Goal: Task Accomplishment & Management: Manage account settings

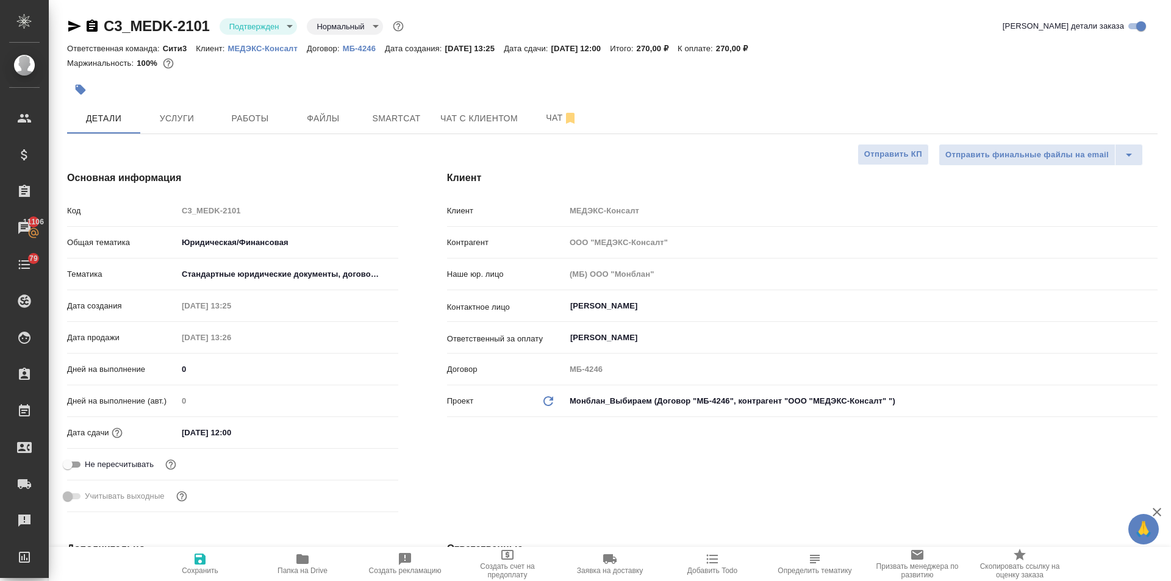
select select "RU"
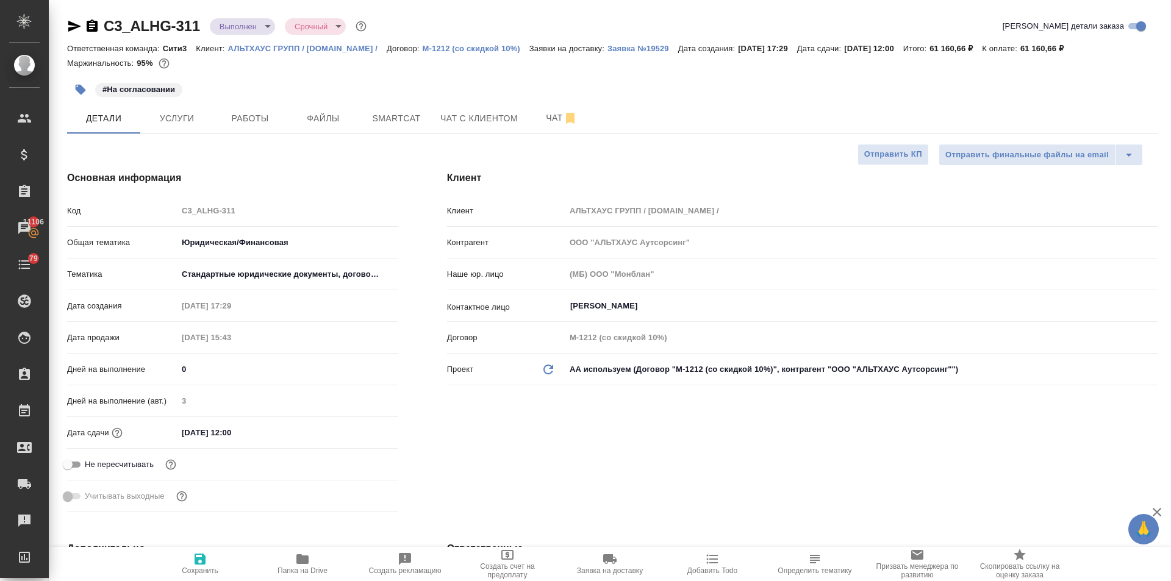
select select "RU"
click at [304, 562] on icon "button" at bounding box center [302, 559] width 12 height 10
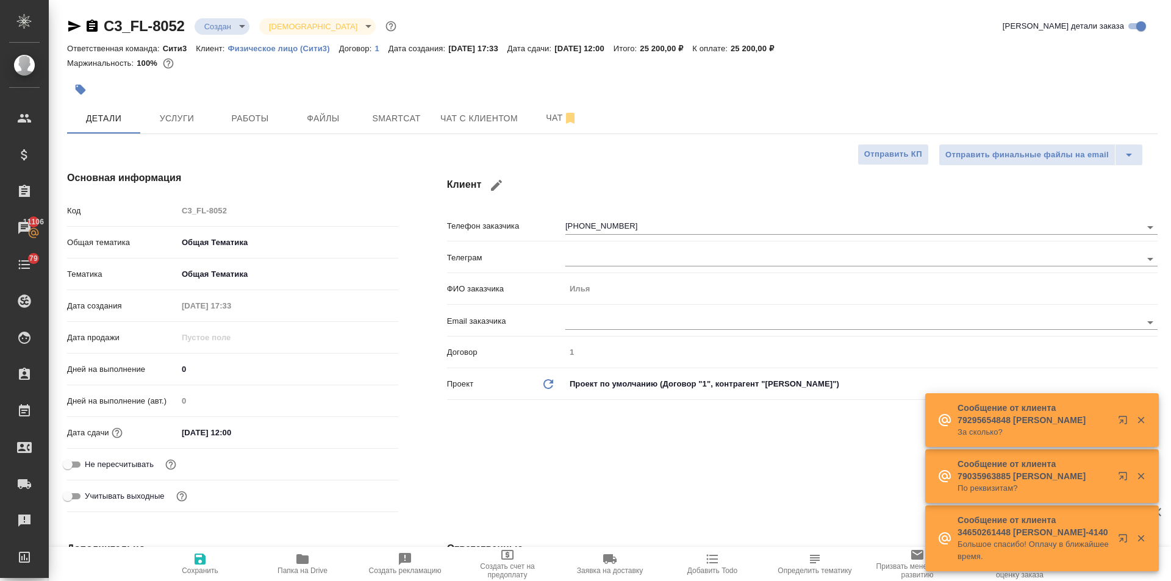
select select "RU"
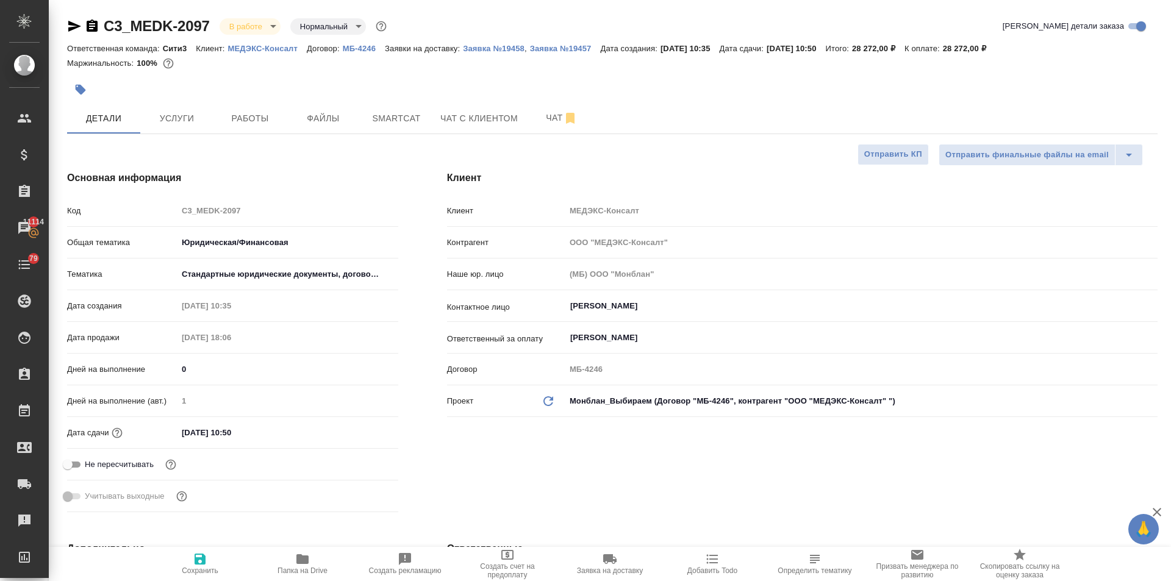
select select "RU"
drag, startPoint x: 213, startPoint y: 28, endPoint x: 101, endPoint y: 32, distance: 112.3
click at [101, 32] on div "C3_MEDK-2097 В работе inProgress Нормальный normal" at bounding box center [228, 26] width 322 height 20
copy link "C3_MEDK-2097"
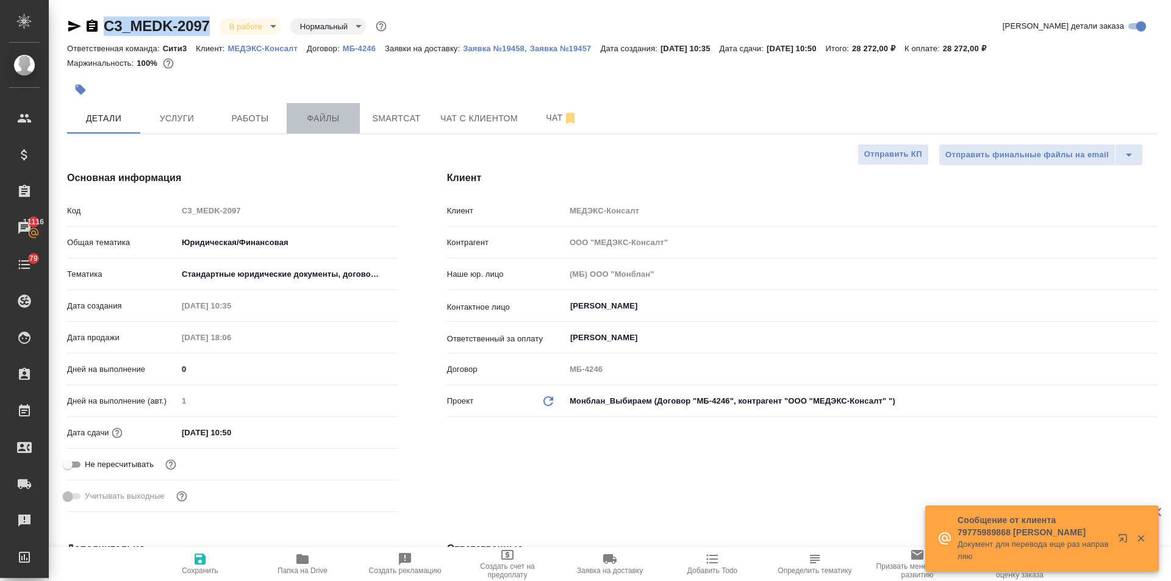
click at [317, 119] on span "Файлы" at bounding box center [323, 118] width 59 height 15
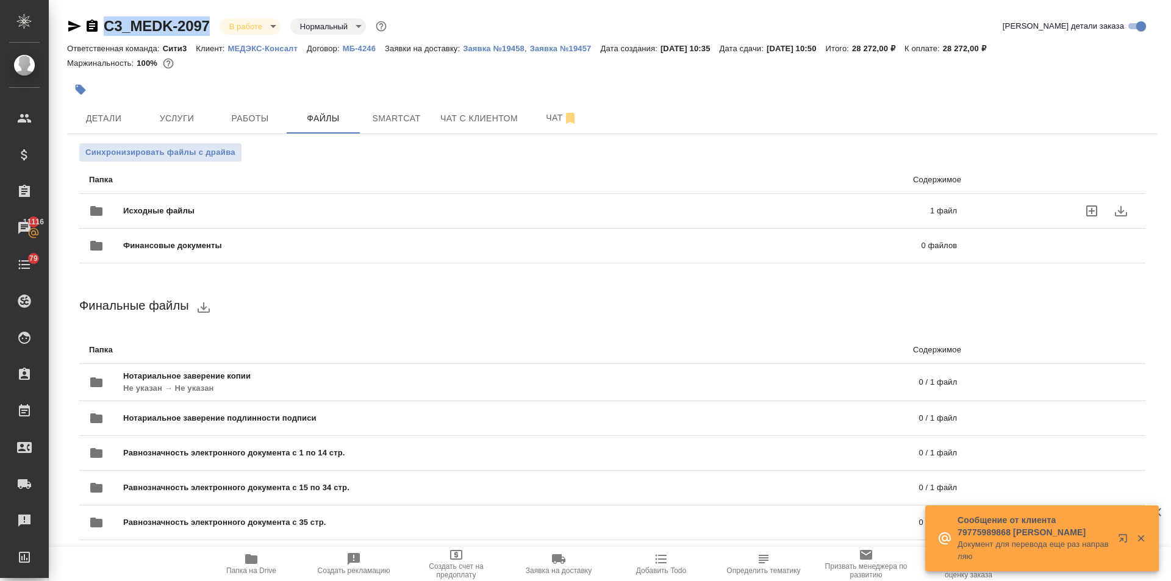
click at [154, 204] on div "Исходные файлы 1 файл" at bounding box center [523, 210] width 868 height 29
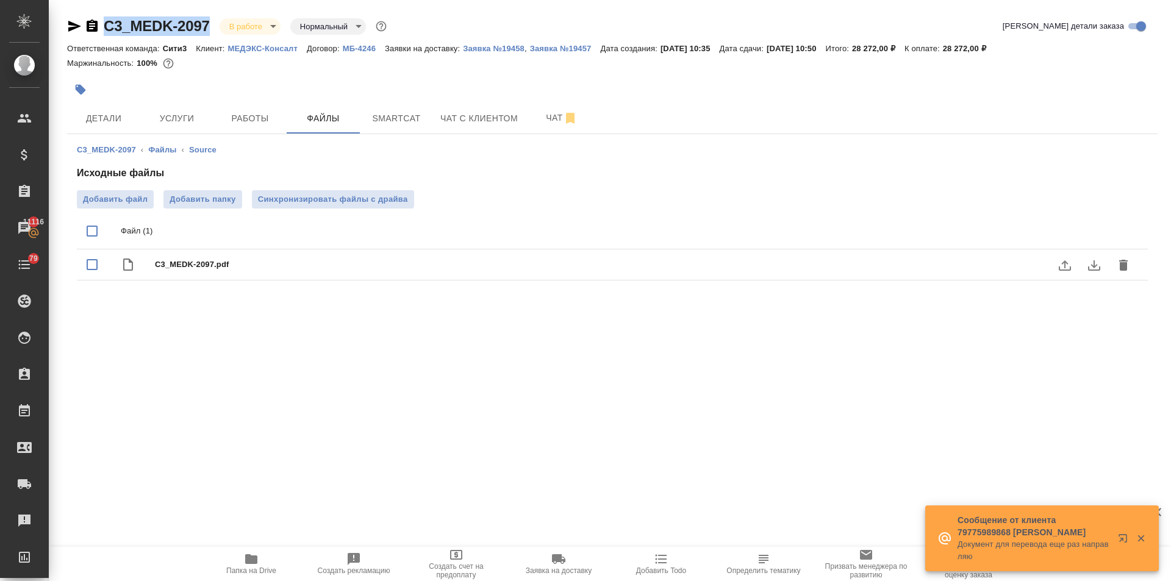
click at [1092, 264] on icon "download" at bounding box center [1094, 265] width 15 height 15
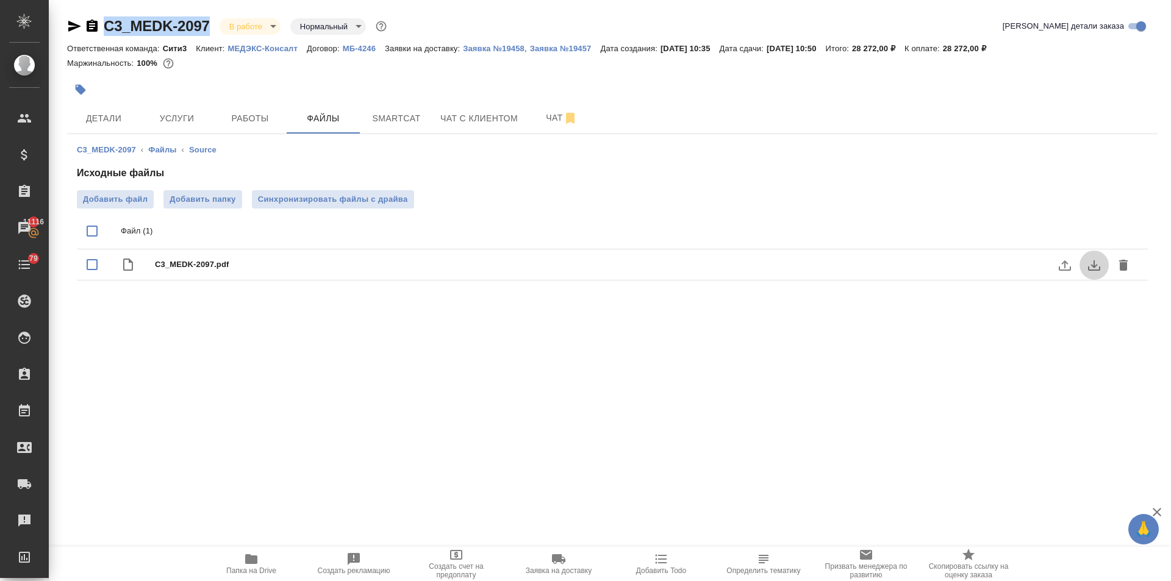
click at [1088, 263] on icon "download" at bounding box center [1094, 265] width 15 height 15
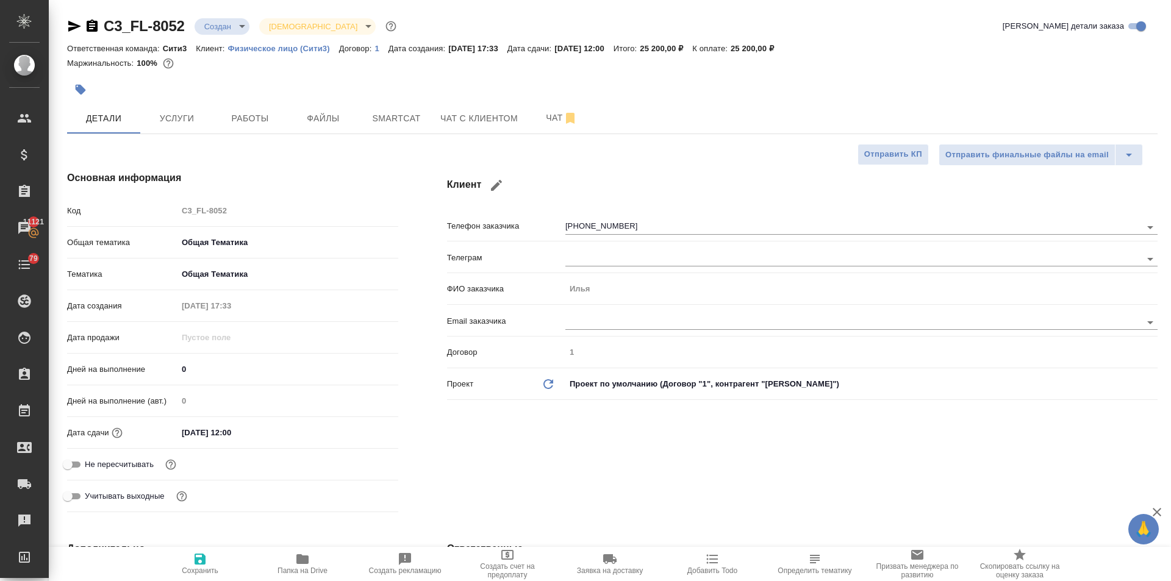
select select "RU"
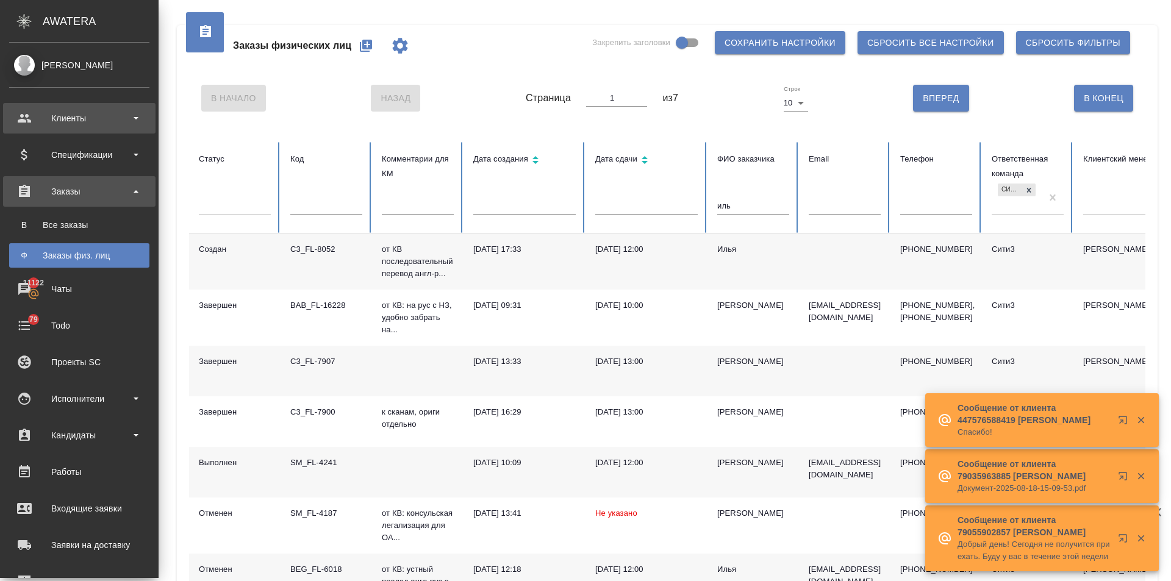
click at [27, 118] on div "Клиенты" at bounding box center [79, 118] width 140 height 18
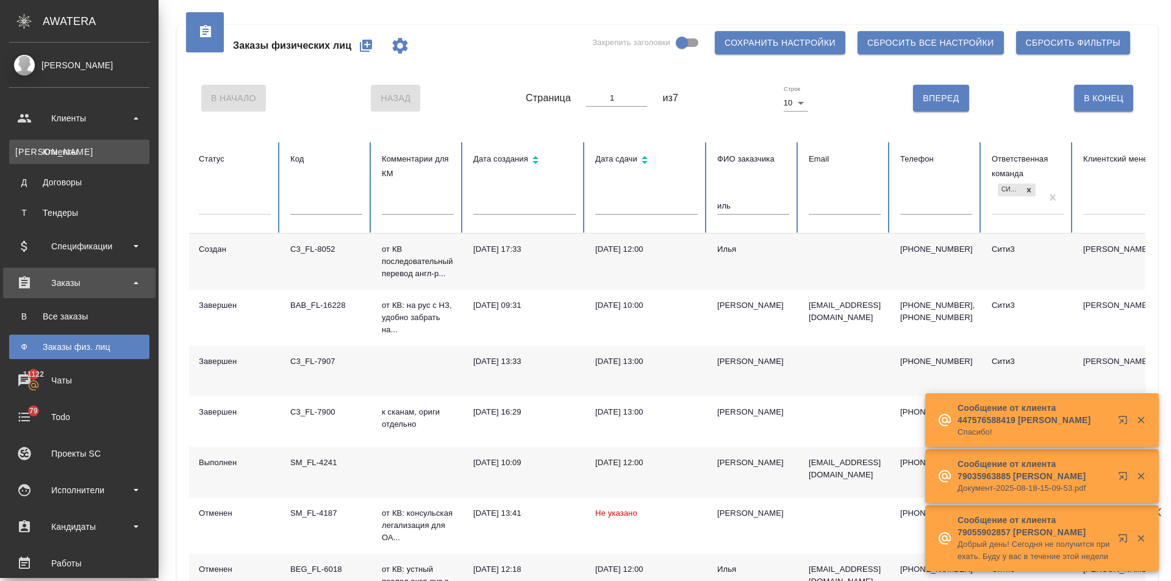
click at [42, 146] on div "Клиенты" at bounding box center [79, 152] width 128 height 12
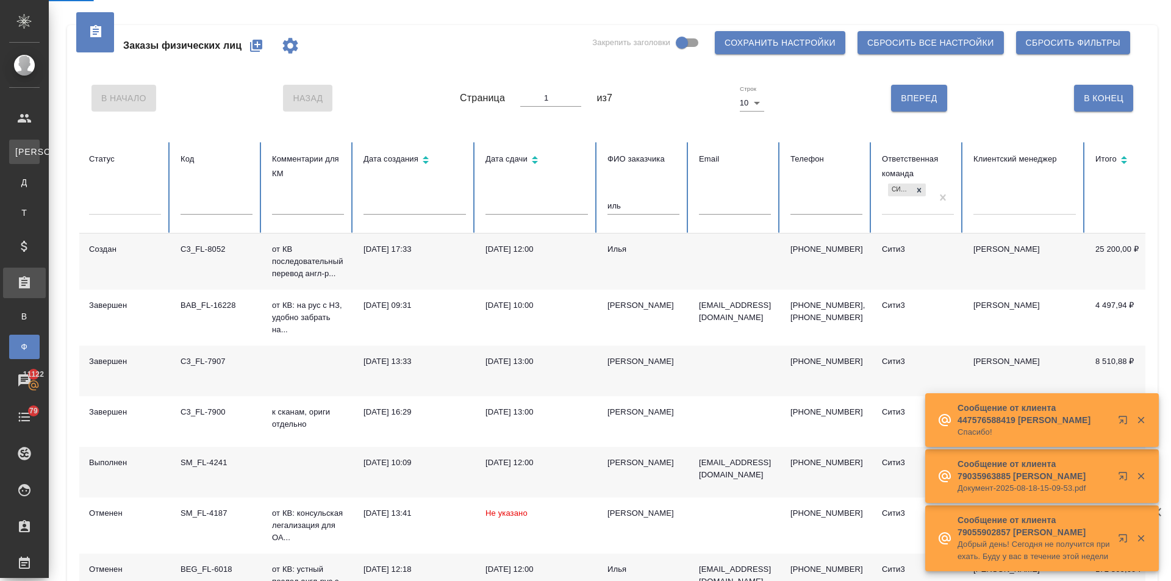
select select "RU"
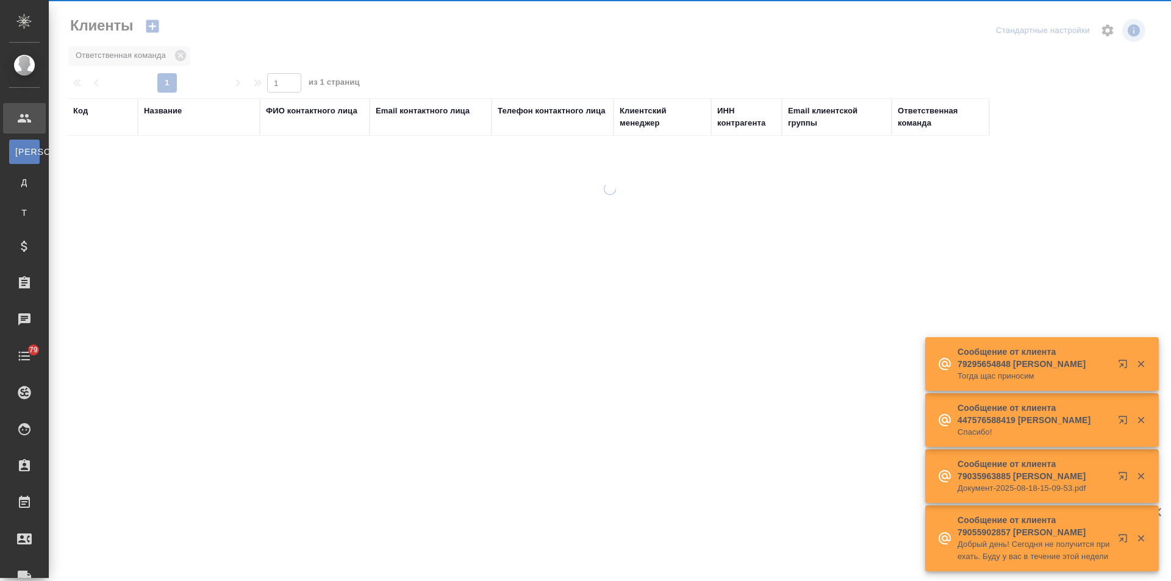
click at [164, 112] on div "Название" at bounding box center [163, 111] width 38 height 12
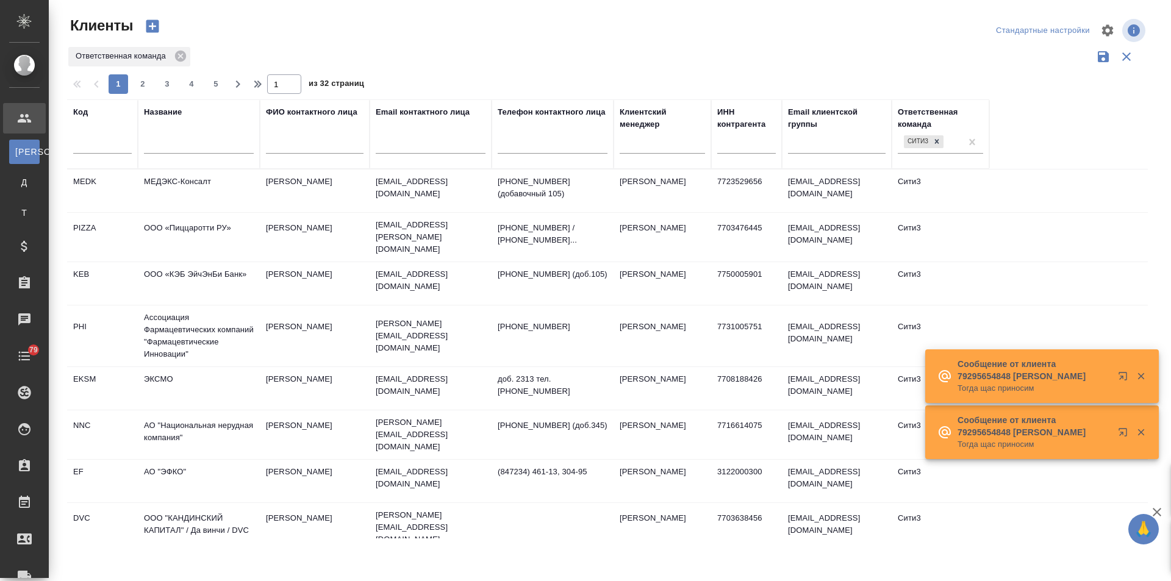
click at [176, 141] on input "text" at bounding box center [199, 145] width 110 height 15
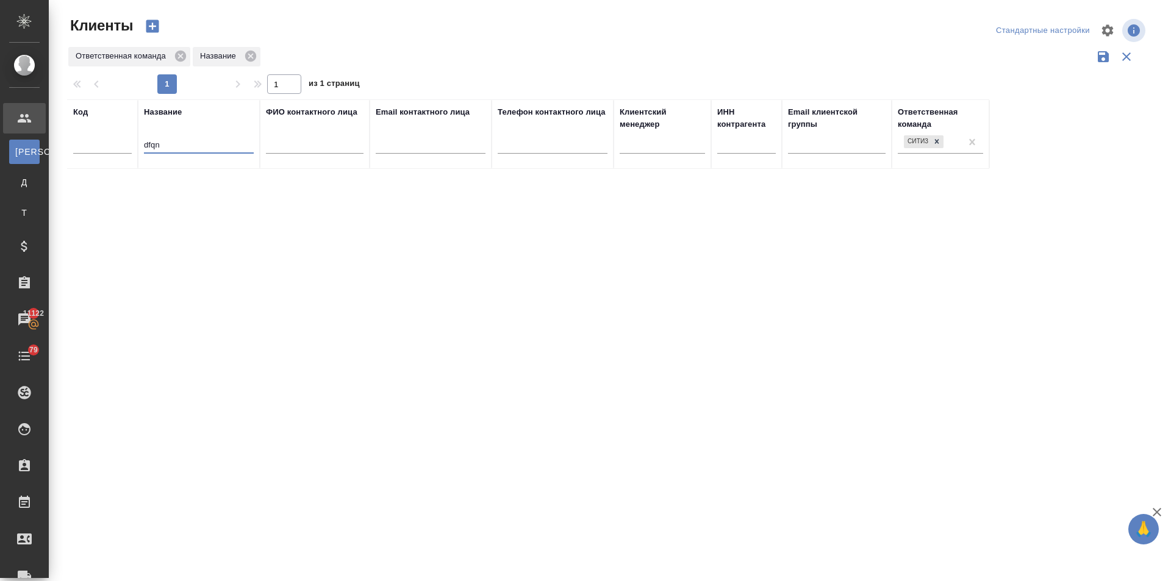
drag, startPoint x: 185, startPoint y: 148, endPoint x: 117, endPoint y: 146, distance: 68.3
click at [117, 146] on tr "Код Название dfqn ФИО контактного лица Email контактного лица Телефон контактно…" at bounding box center [528, 134] width 922 height 70
type input "вайт"
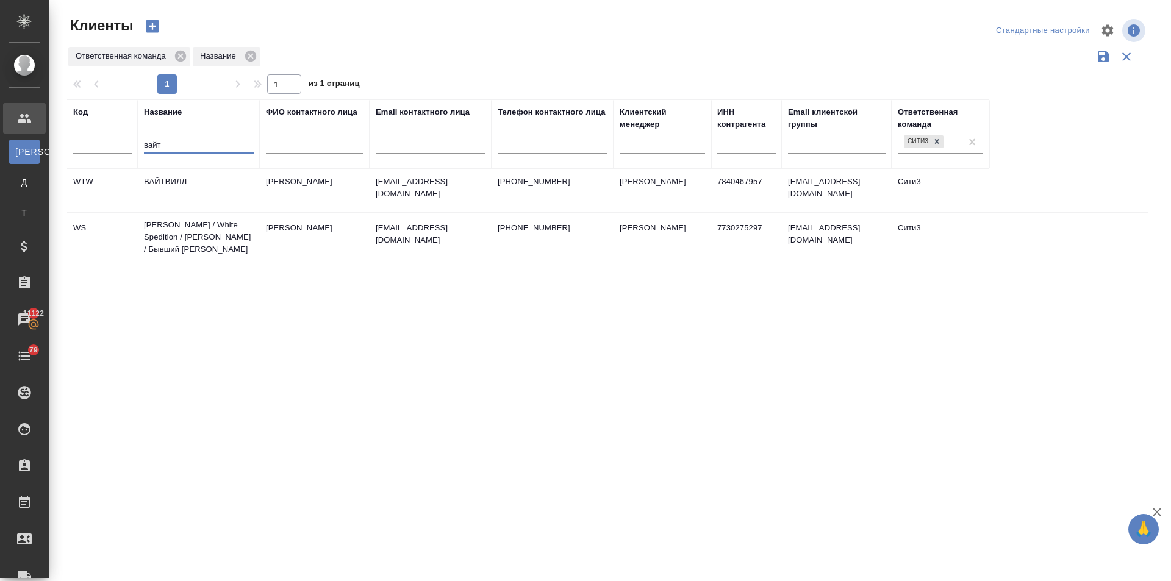
click at [207, 212] on td "[PERSON_NAME] / White Spedition / [PERSON_NAME] / Бывший [PERSON_NAME]" at bounding box center [199, 191] width 122 height 43
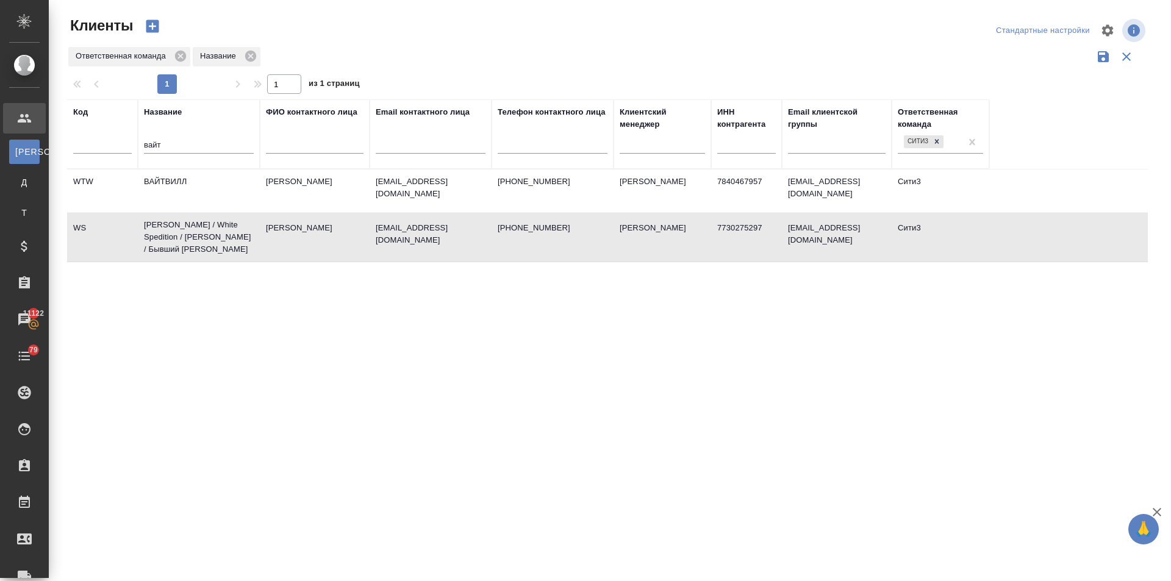
click at [207, 212] on td "[PERSON_NAME] / White Spedition / [PERSON_NAME] / Бывший [PERSON_NAME]" at bounding box center [199, 191] width 122 height 43
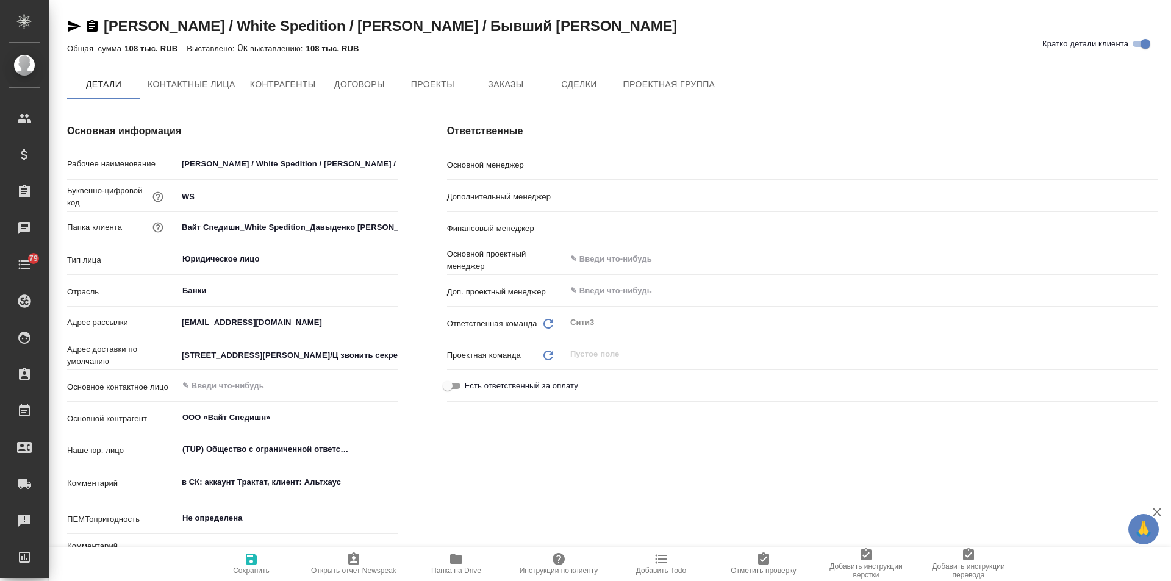
type textarea "x"
type input "Никитина Татьяна"
type input "[PERSON_NAME]"
type input "Левченко Юлия"
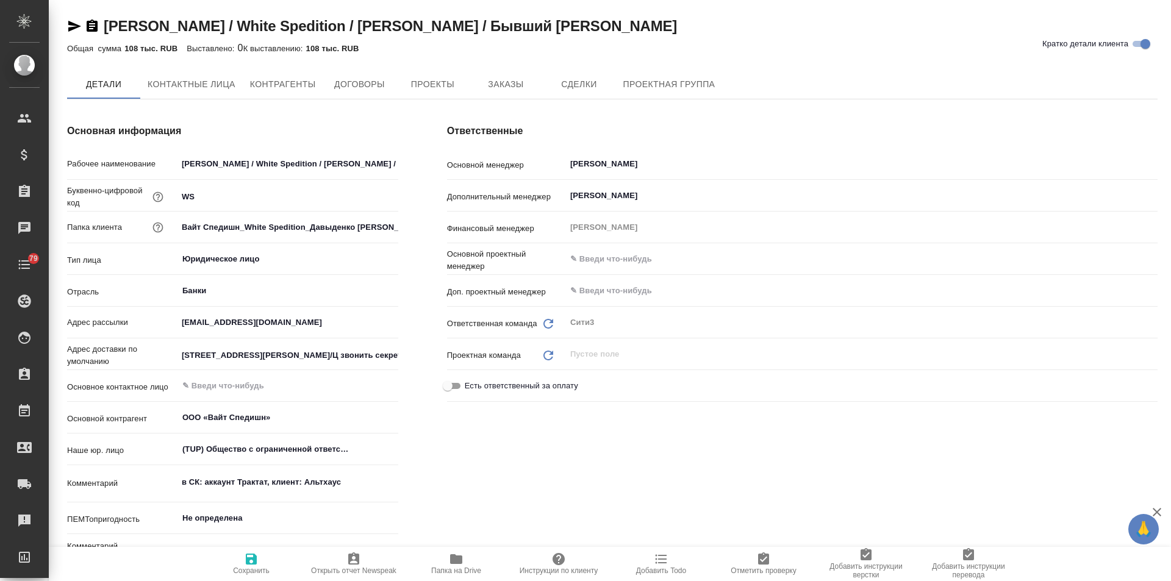
type textarea "x"
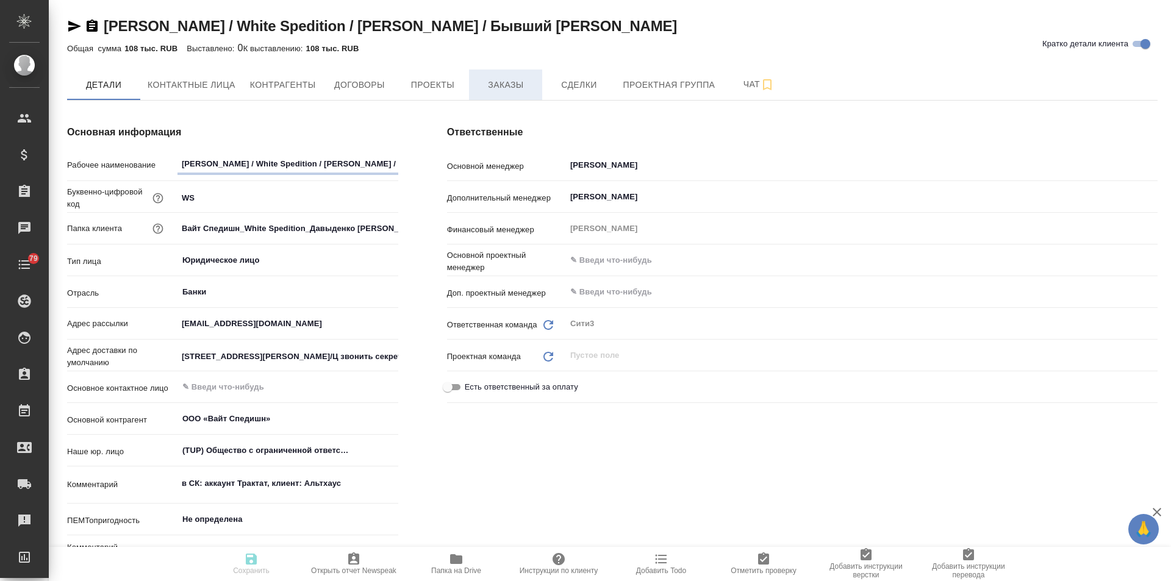
type textarea "x"
click at [524, 90] on span "Заказы" at bounding box center [505, 84] width 59 height 15
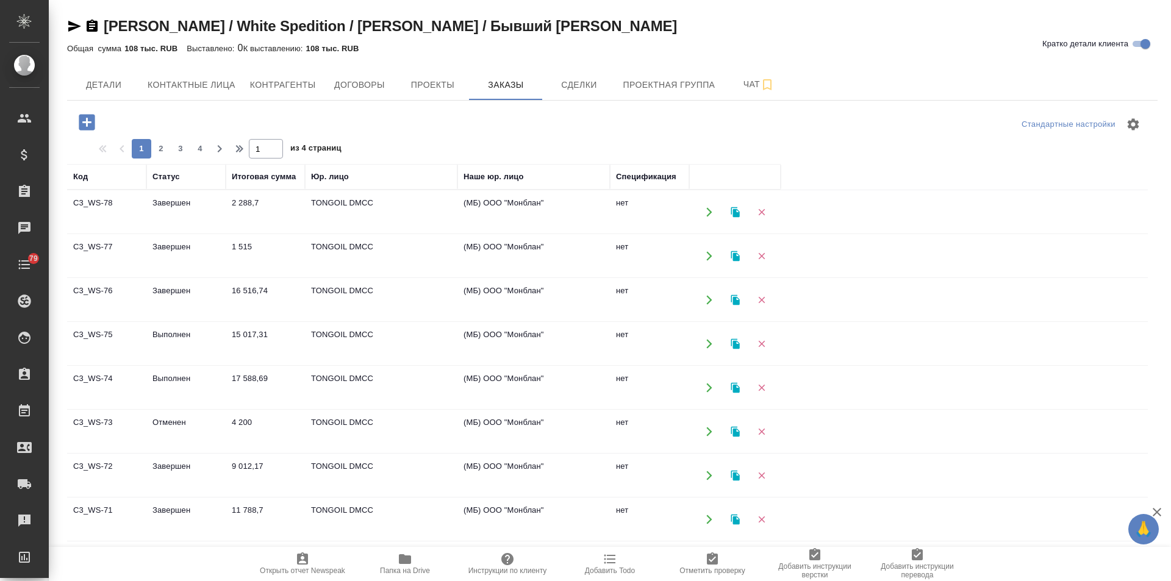
scroll to position [61, 0]
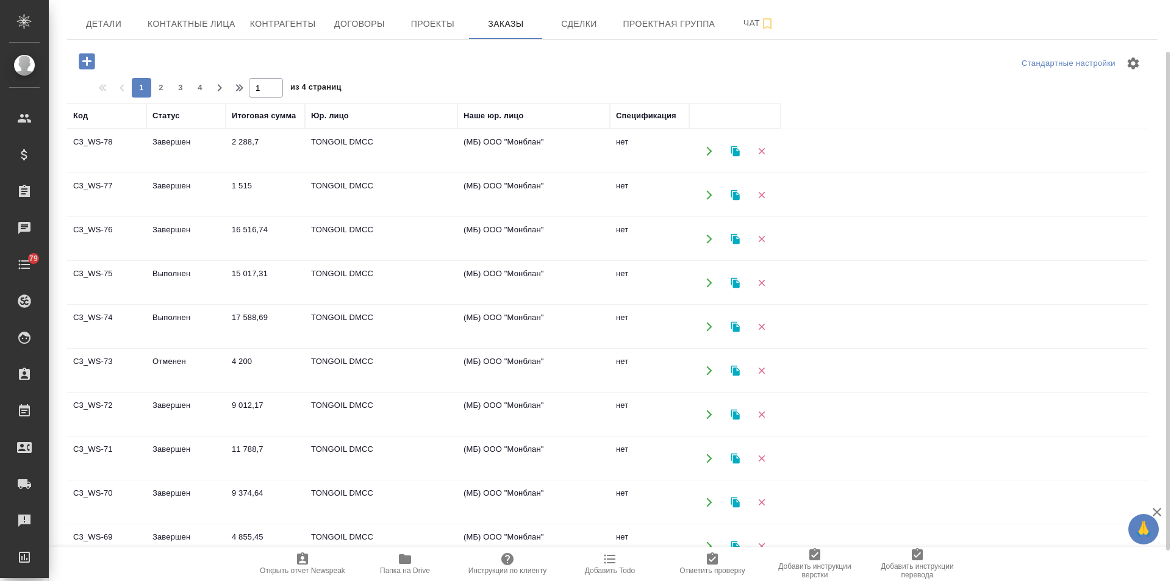
click at [168, 173] on td "Выполнен" at bounding box center [185, 151] width 79 height 43
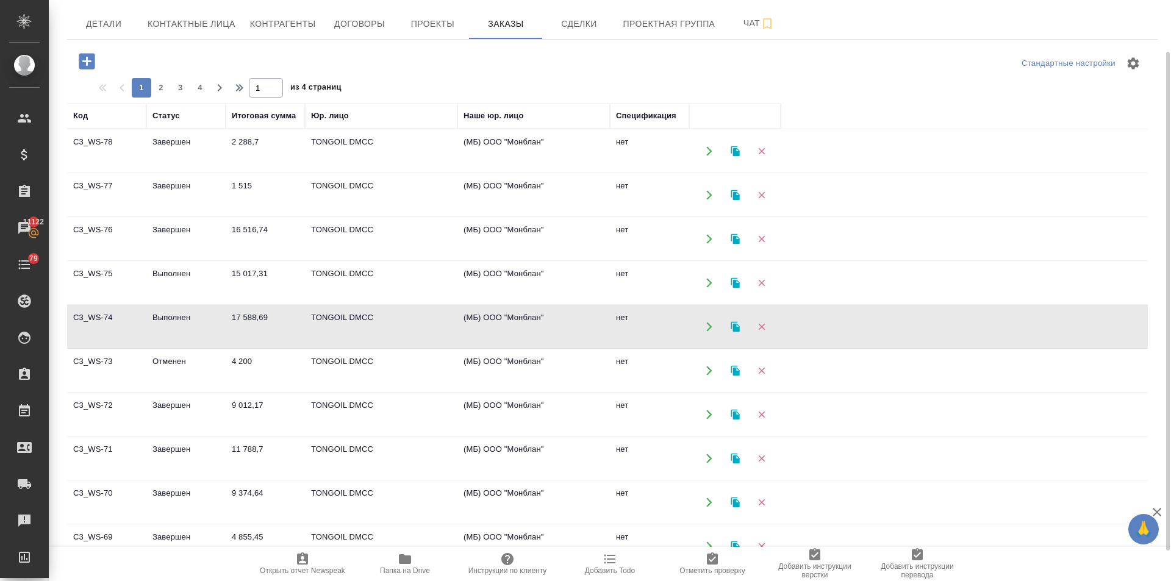
click at [181, 173] on td "Выполнен" at bounding box center [185, 151] width 79 height 43
click at [178, 173] on td "Завершен" at bounding box center [185, 151] width 79 height 43
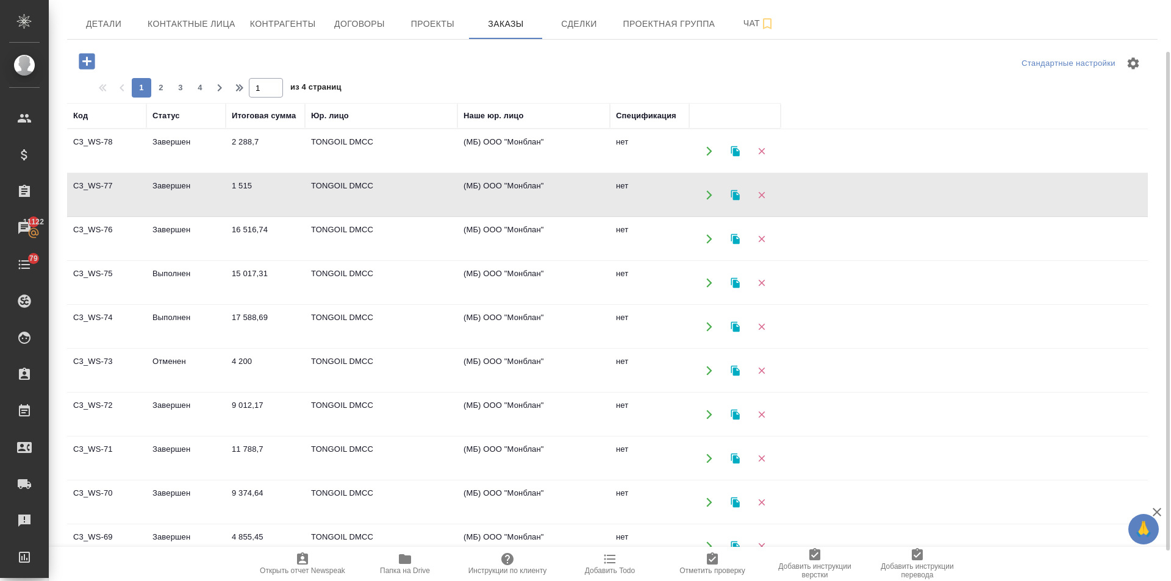
click at [178, 173] on td "Завершен" at bounding box center [185, 151] width 79 height 43
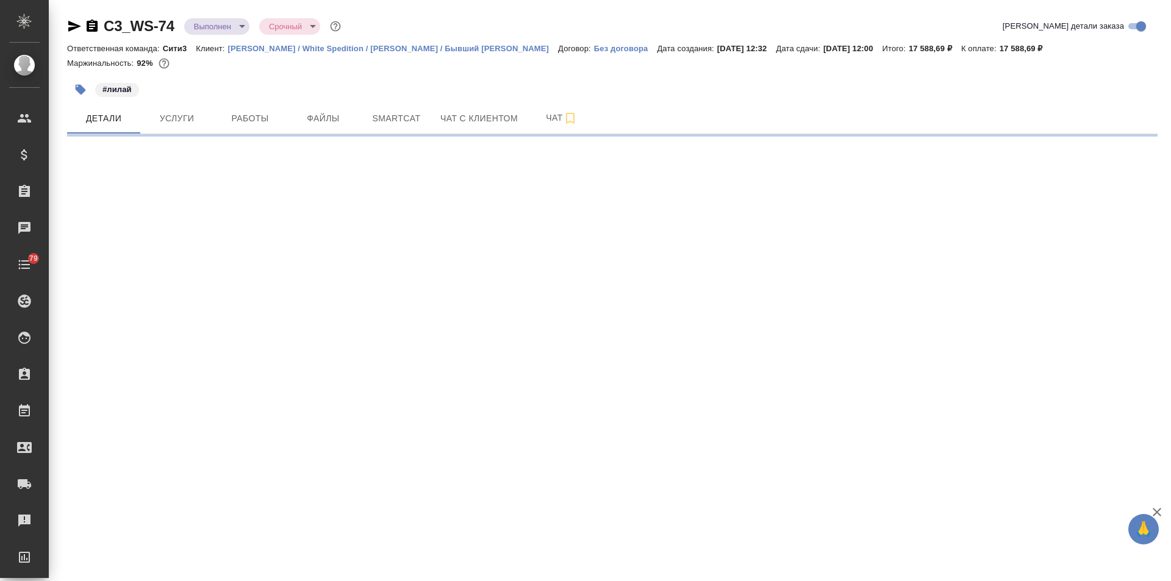
select select "RU"
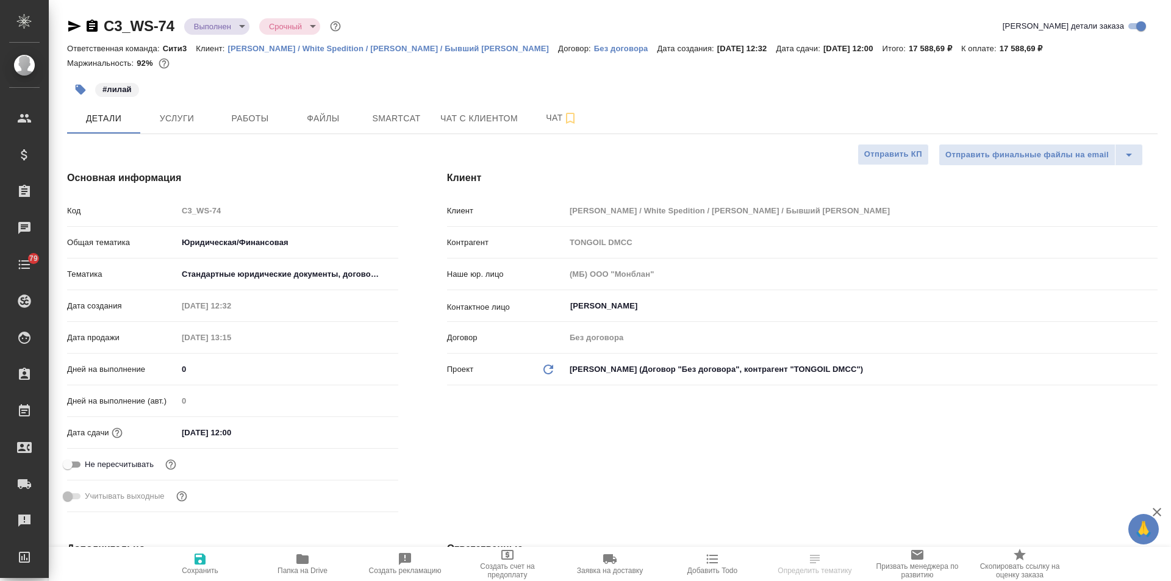
type textarea "x"
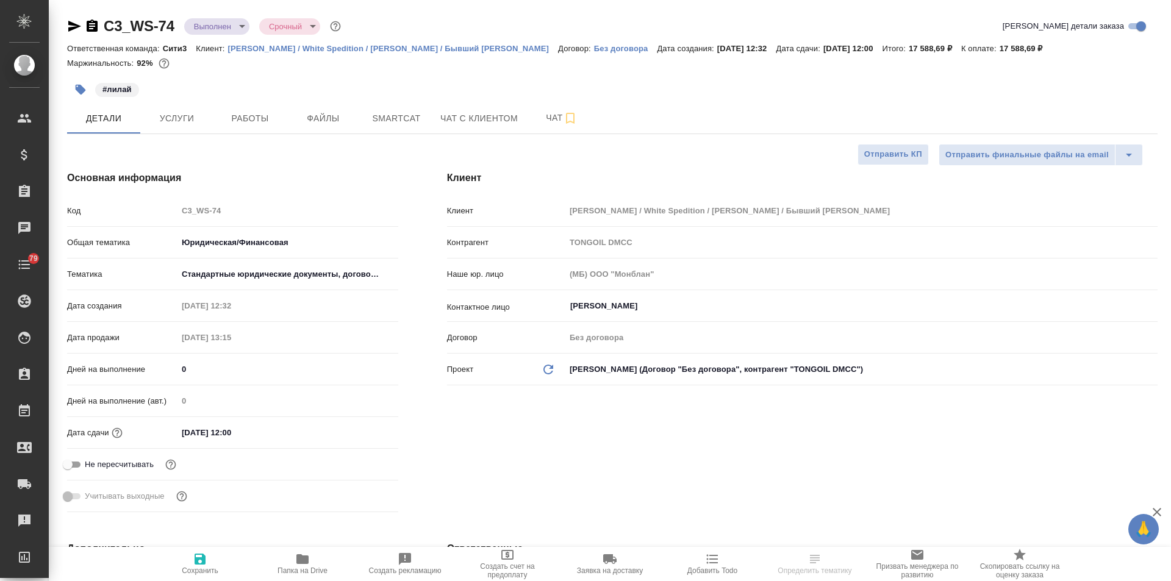
type textarea "x"
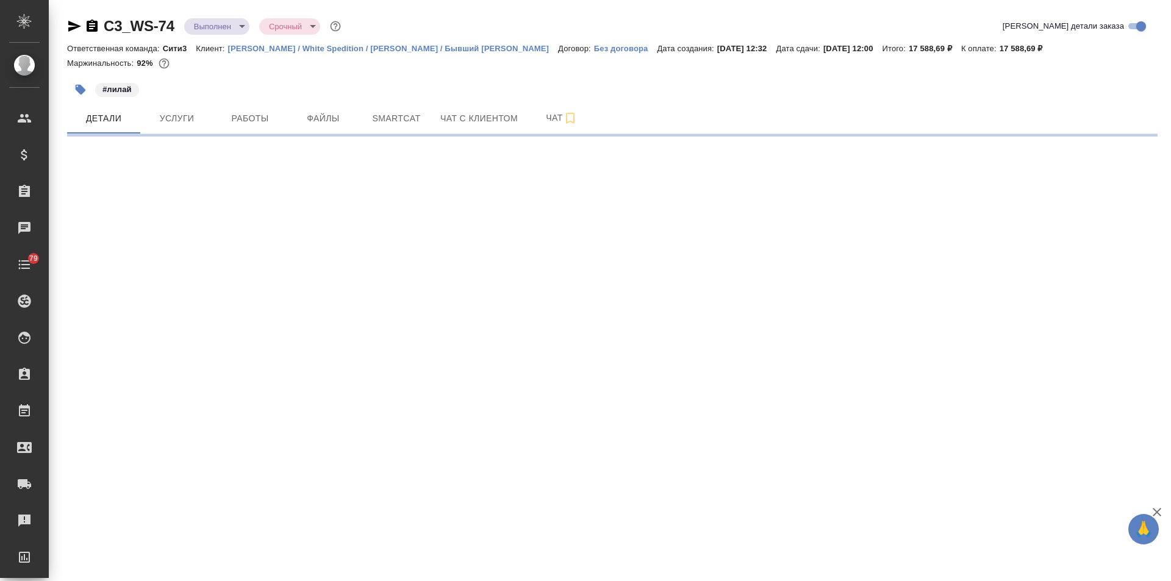
select select "RU"
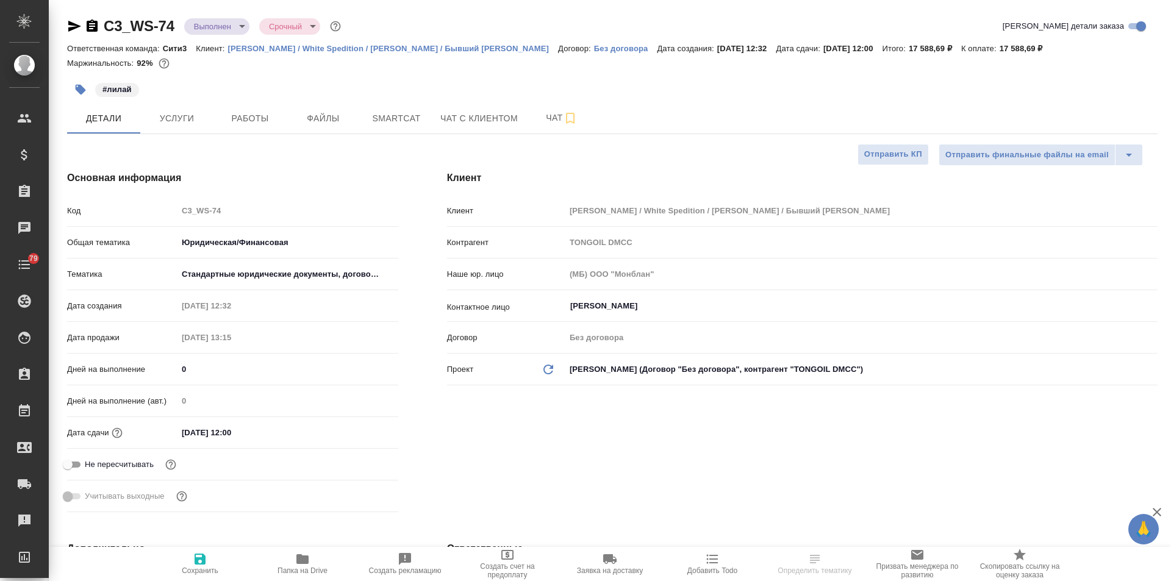
type textarea "x"
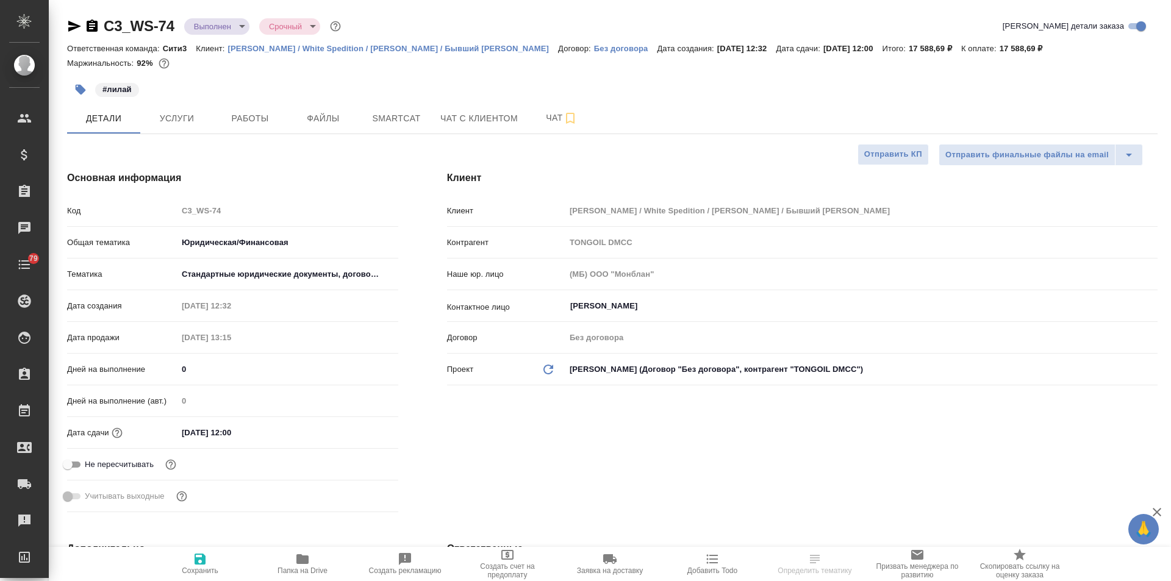
type textarea "x"
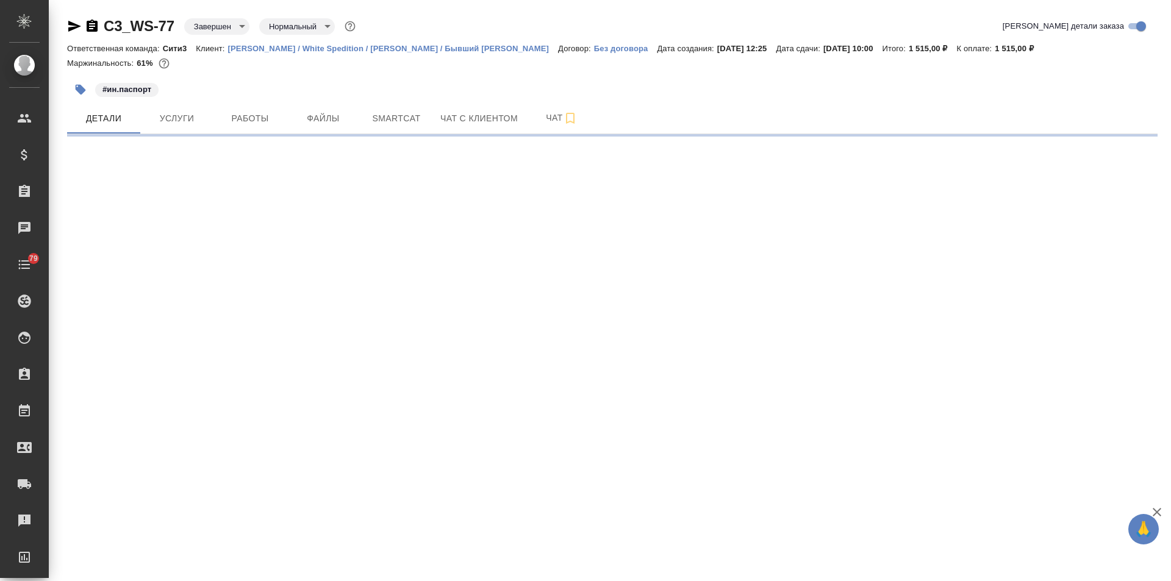
select select "RU"
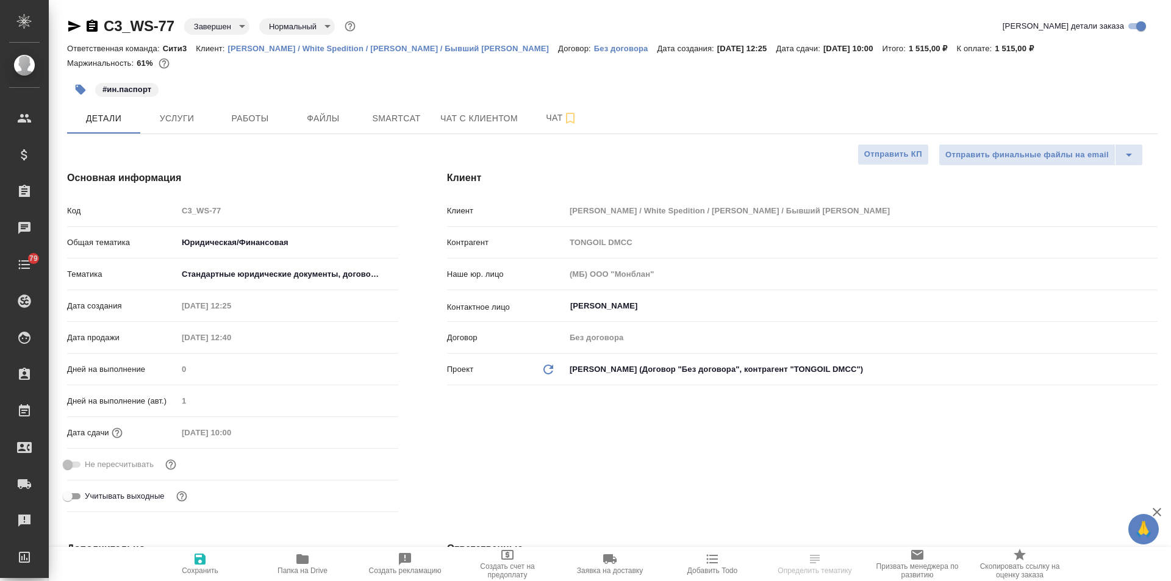
type textarea "x"
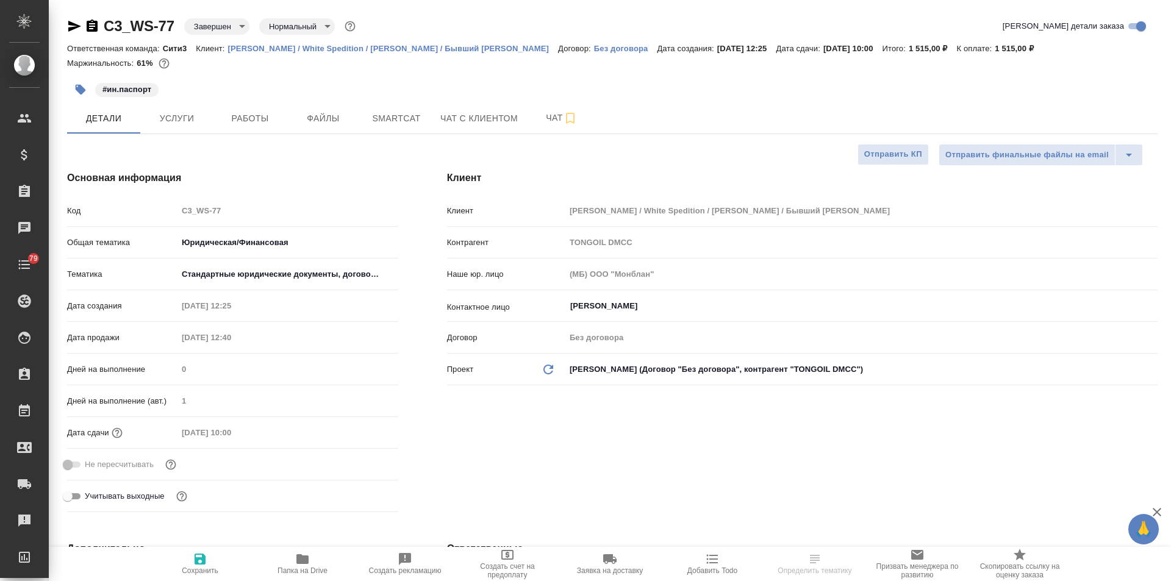
type textarea "x"
click at [70, 28] on icon "button" at bounding box center [74, 26] width 13 height 11
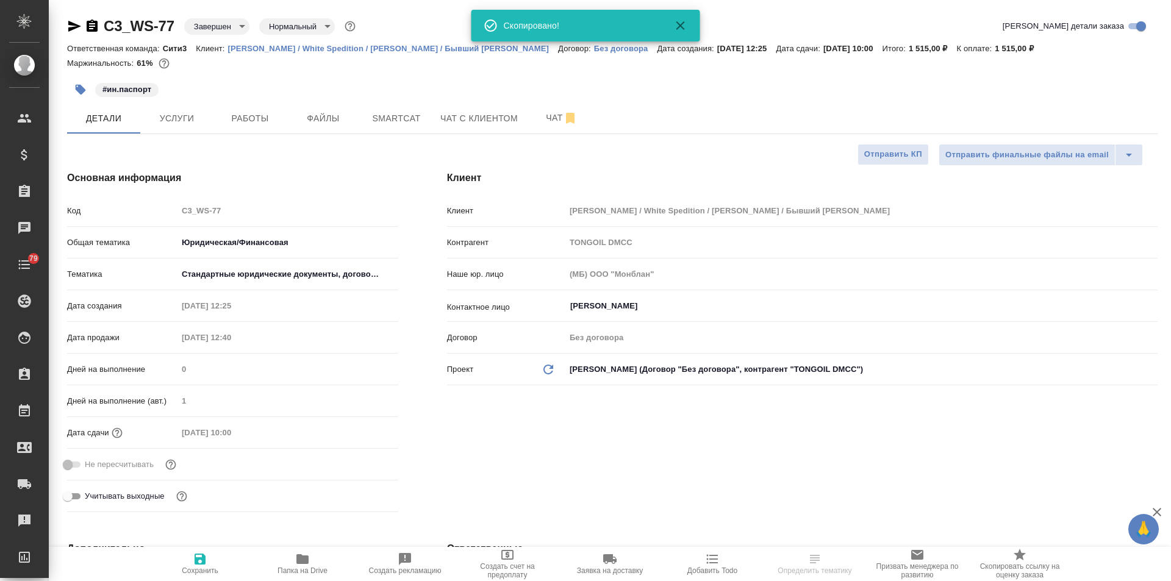
click at [70, 28] on icon "button" at bounding box center [74, 26] width 13 height 11
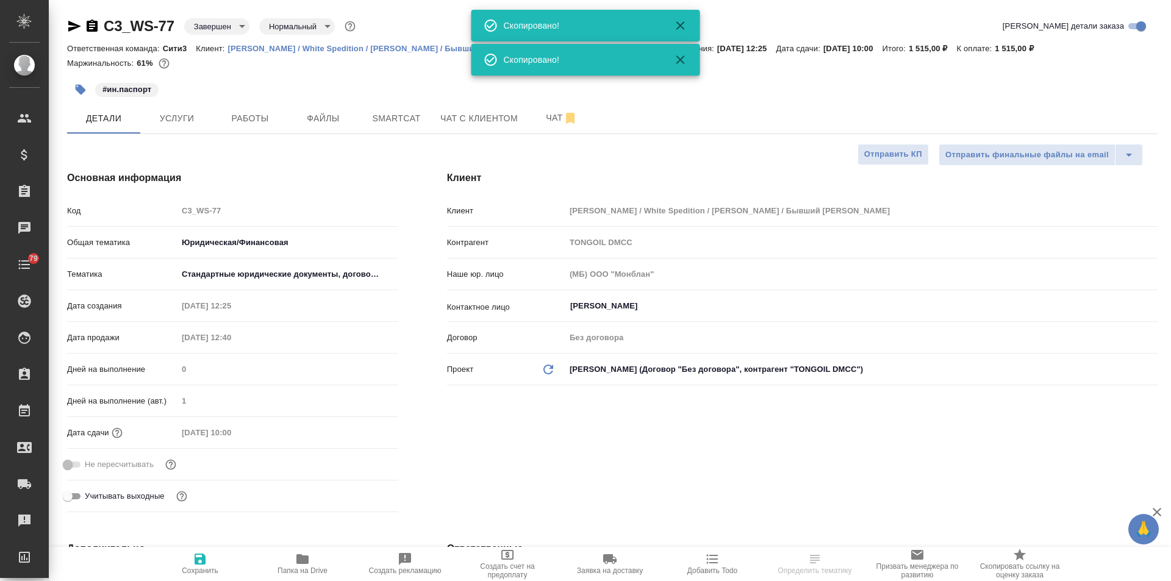
click at [70, 28] on icon "button" at bounding box center [74, 26] width 13 height 11
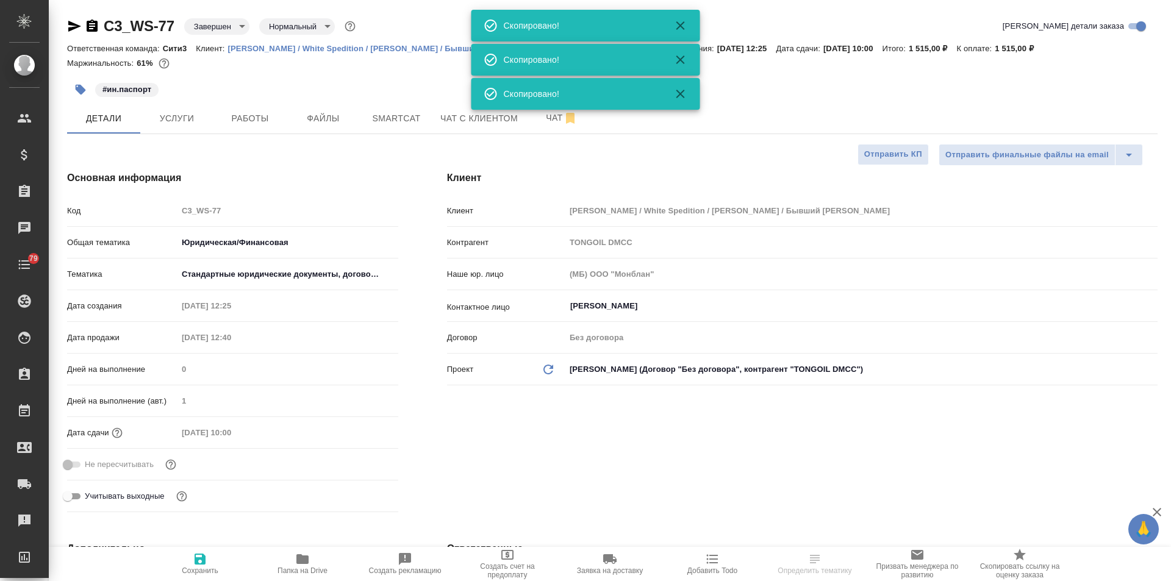
type textarea "x"
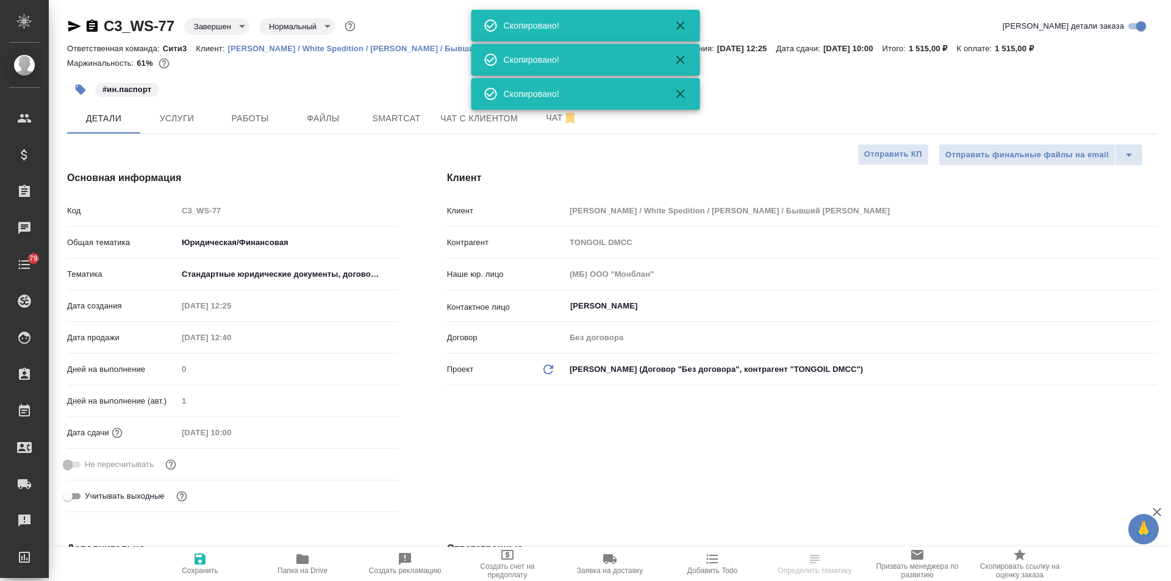
type textarea "x"
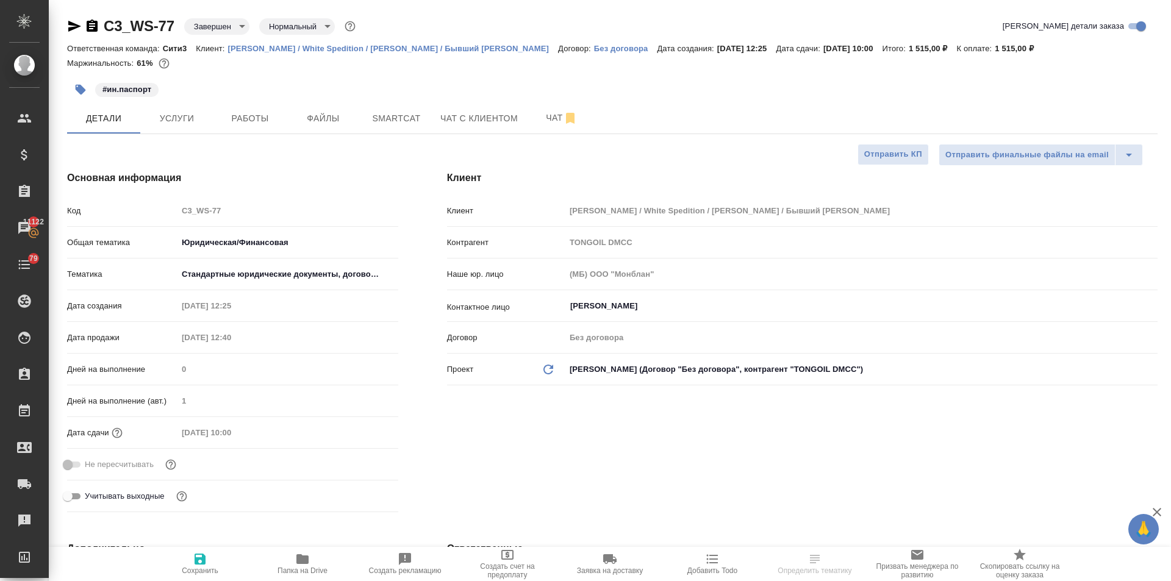
type textarea "x"
select select "RU"
type textarea "x"
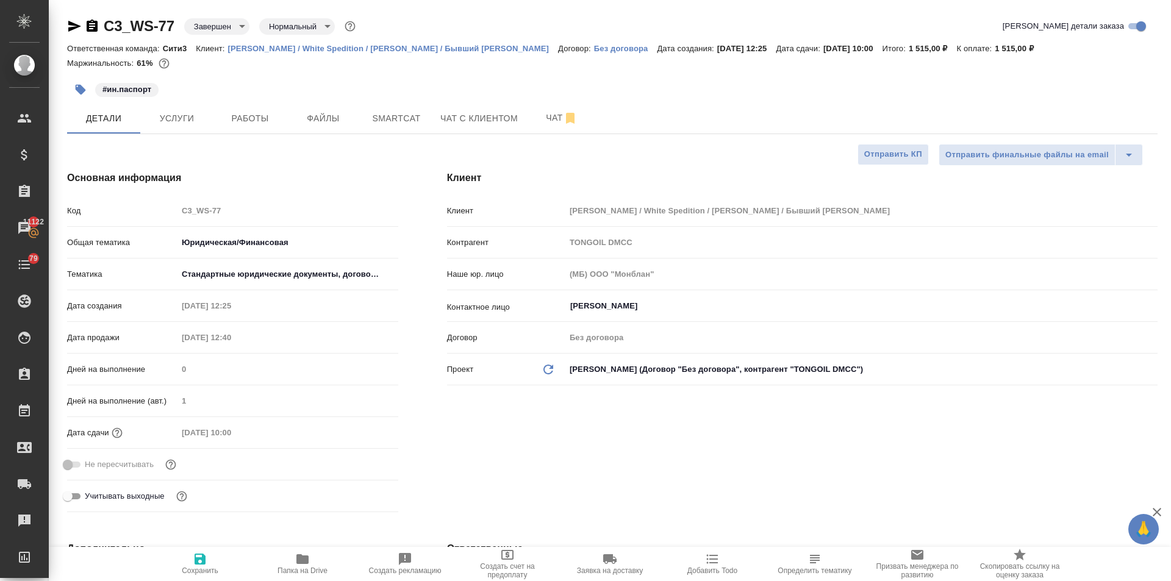
type textarea "x"
